Goal: Task Accomplishment & Management: Manage account settings

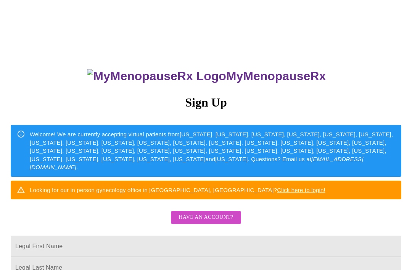
click at [209, 220] on button "Have an account?" at bounding box center [206, 217] width 70 height 13
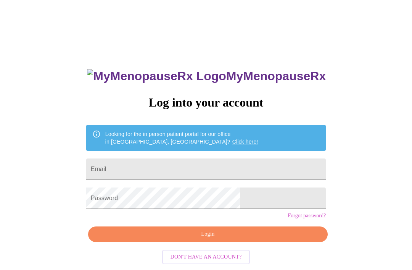
click at [198, 166] on input "Email" at bounding box center [206, 168] width 240 height 21
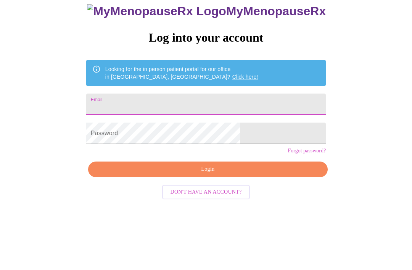
type input "P"
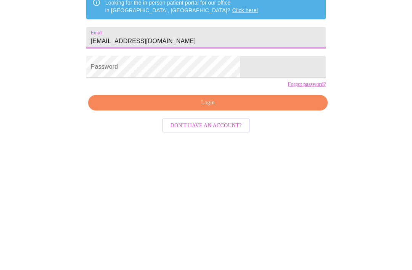
type input "[EMAIL_ADDRESS][DOMAIN_NAME]"
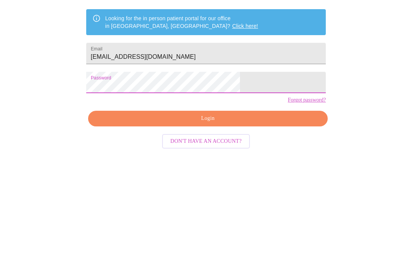
scroll to position [32, 0]
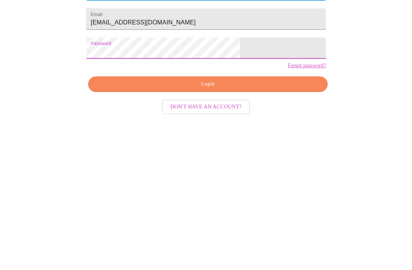
click at [203, 197] on span "Login" at bounding box center [208, 202] width 222 height 10
click at [204, 197] on span "Login" at bounding box center [208, 202] width 222 height 10
